Goal: Check status: Check status

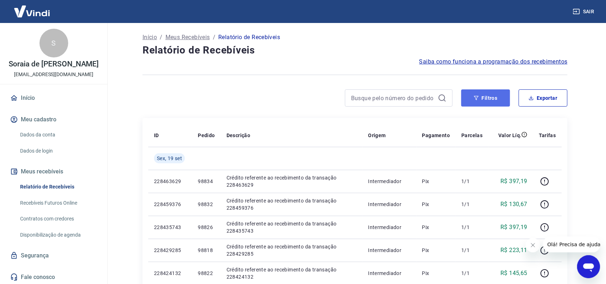
click at [492, 96] on button "Filtros" at bounding box center [485, 97] width 49 height 17
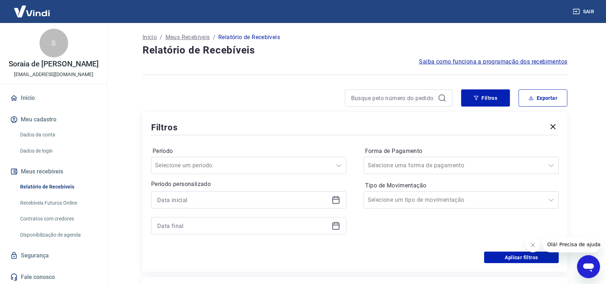
click at [338, 197] on icon at bounding box center [335, 200] width 7 height 7
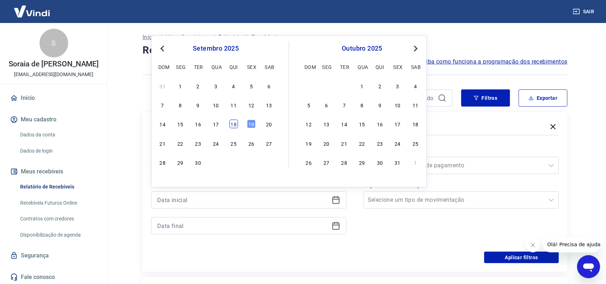
click at [231, 120] on div "18" at bounding box center [233, 124] width 9 height 9
type input "[DATE]"
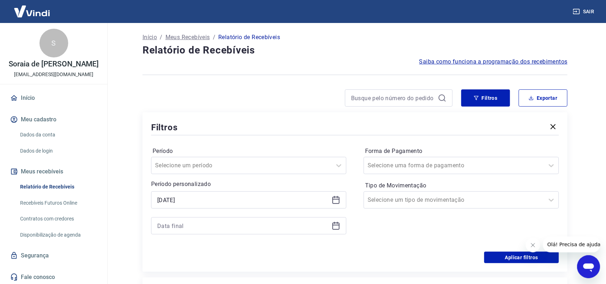
click at [336, 223] on icon at bounding box center [335, 225] width 7 height 7
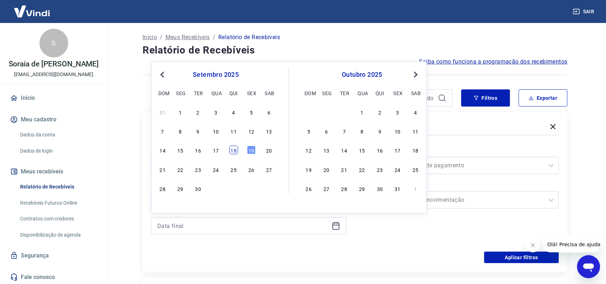
click at [236, 146] on div "18" at bounding box center [233, 150] width 9 height 9
type input "[DATE]"
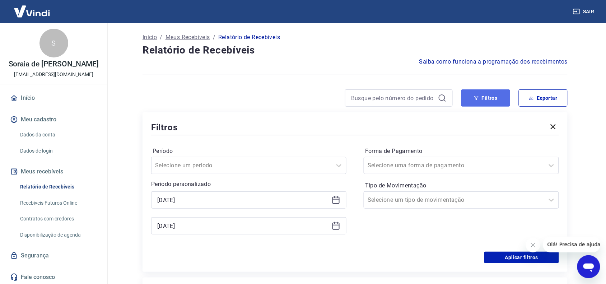
click at [490, 99] on button "Filtros" at bounding box center [485, 97] width 49 height 17
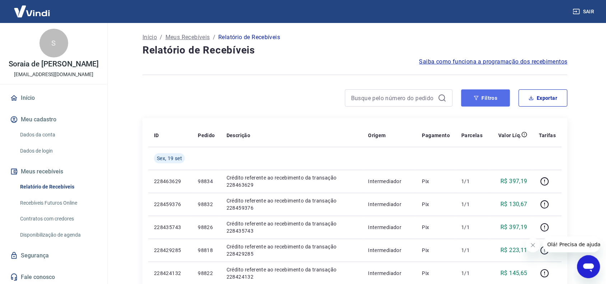
click at [490, 104] on button "Filtros" at bounding box center [485, 97] width 49 height 17
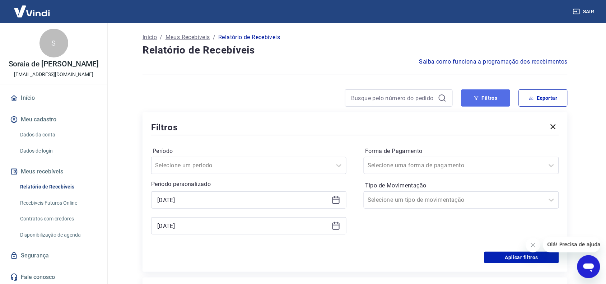
click at [488, 98] on button "Filtros" at bounding box center [485, 97] width 49 height 17
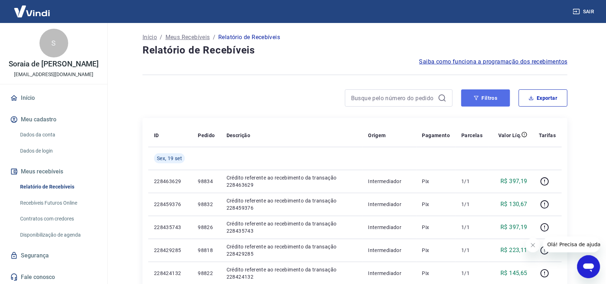
click at [477, 96] on icon "button" at bounding box center [476, 97] width 5 height 5
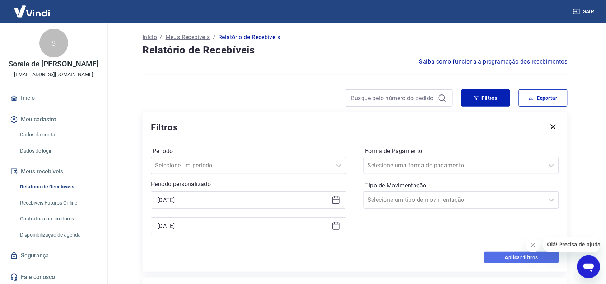
click at [519, 258] on button "Aplicar filtros" at bounding box center [521, 256] width 75 height 11
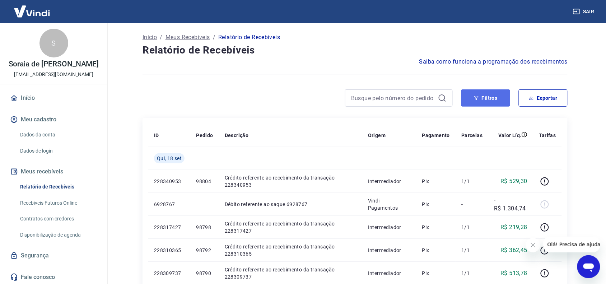
click at [490, 93] on button "Filtros" at bounding box center [485, 97] width 49 height 17
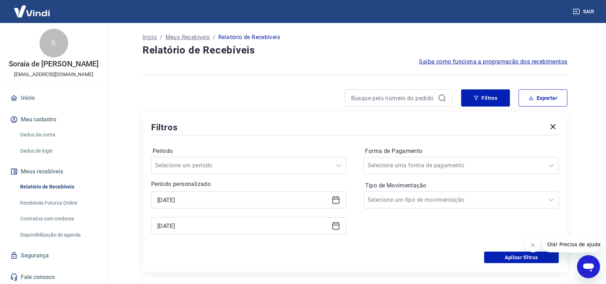
click at [335, 223] on icon at bounding box center [335, 225] width 9 height 9
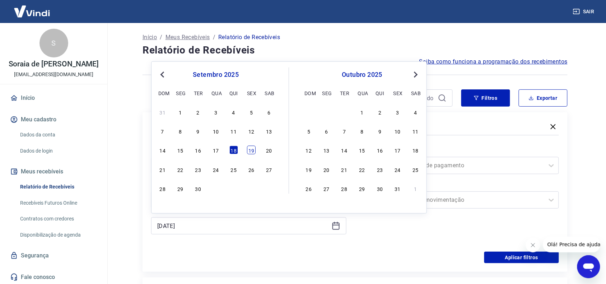
click at [248, 151] on div "14 15 16 17 18 19 20" at bounding box center [215, 150] width 117 height 10
click at [248, 150] on div "19" at bounding box center [251, 150] width 9 height 9
type input "[DATE]"
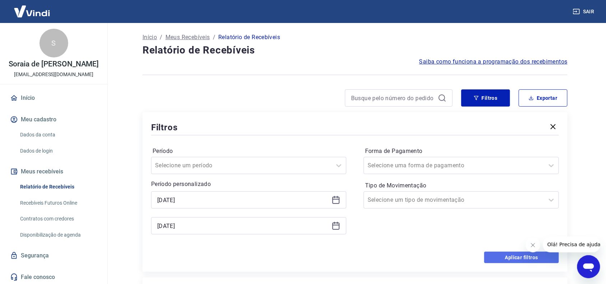
click at [523, 255] on button "Aplicar filtros" at bounding box center [521, 256] width 75 height 11
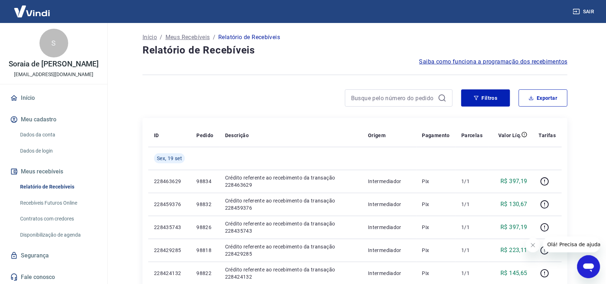
click at [494, 61] on span "Saiba como funciona a programação dos recebimentos" at bounding box center [493, 61] width 148 height 9
